Goal: Task Accomplishment & Management: Use online tool/utility

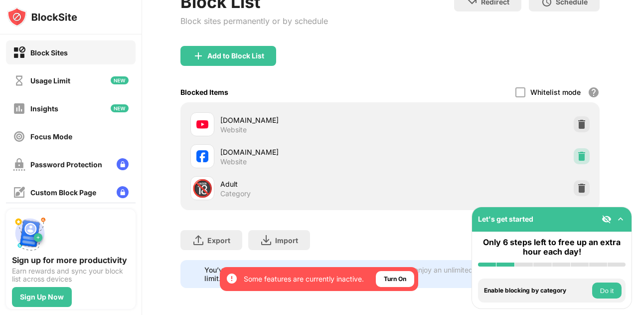
click at [578, 157] on img at bounding box center [582, 156] width 10 height 10
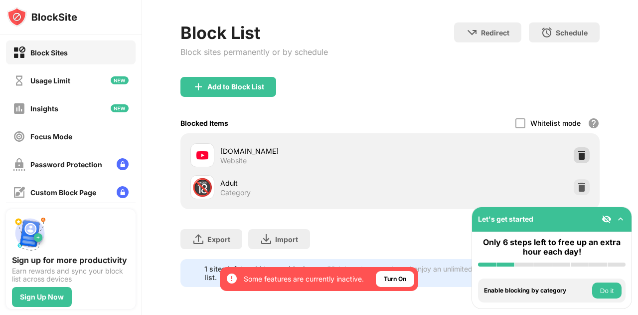
click at [577, 150] on img at bounding box center [582, 155] width 10 height 10
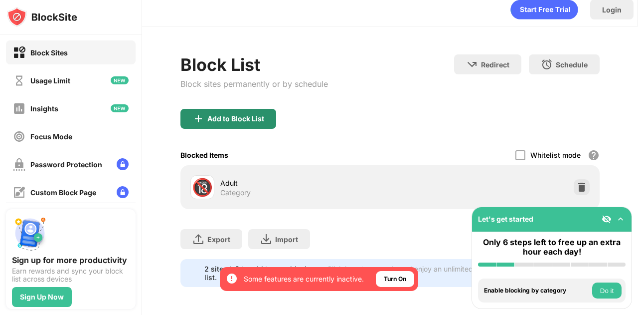
click at [245, 115] on div "Add to Block List" at bounding box center [235, 119] width 57 height 8
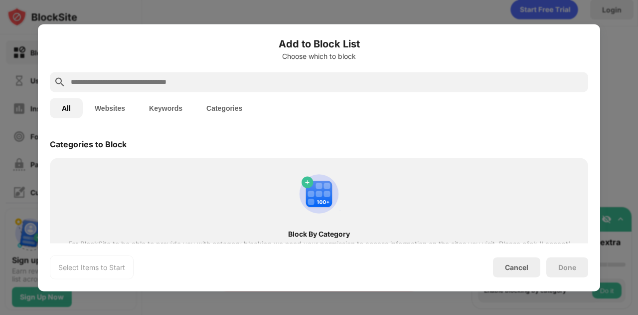
click at [121, 107] on button "Websites" at bounding box center [110, 108] width 54 height 20
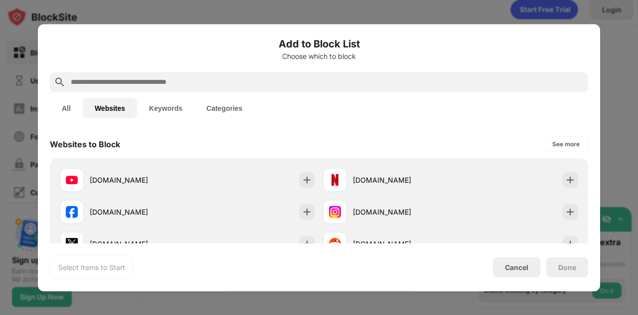
scroll to position [27, 0]
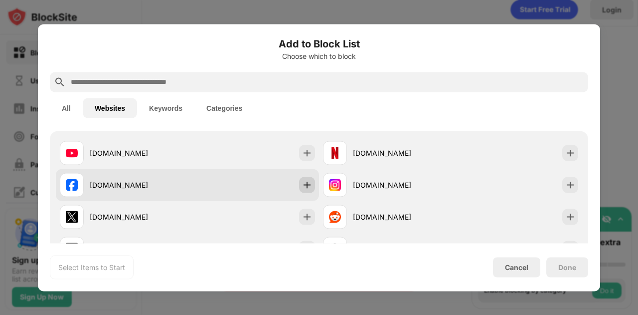
click at [299, 182] on div at bounding box center [307, 185] width 16 height 16
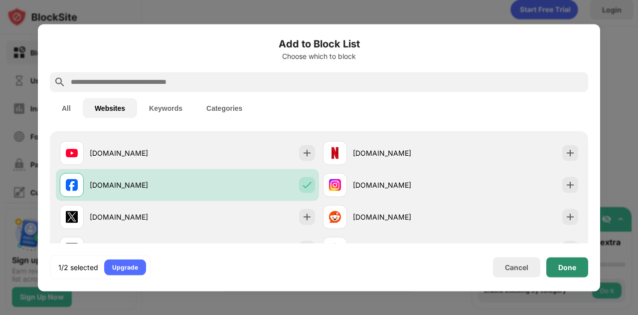
click at [581, 265] on div "Done" at bounding box center [568, 267] width 42 height 20
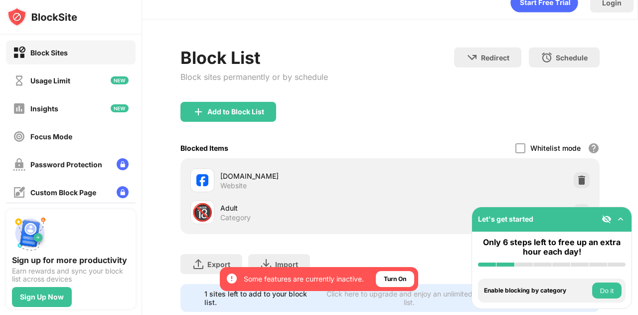
scroll to position [47, 0]
